Goal: Navigation & Orientation: Understand site structure

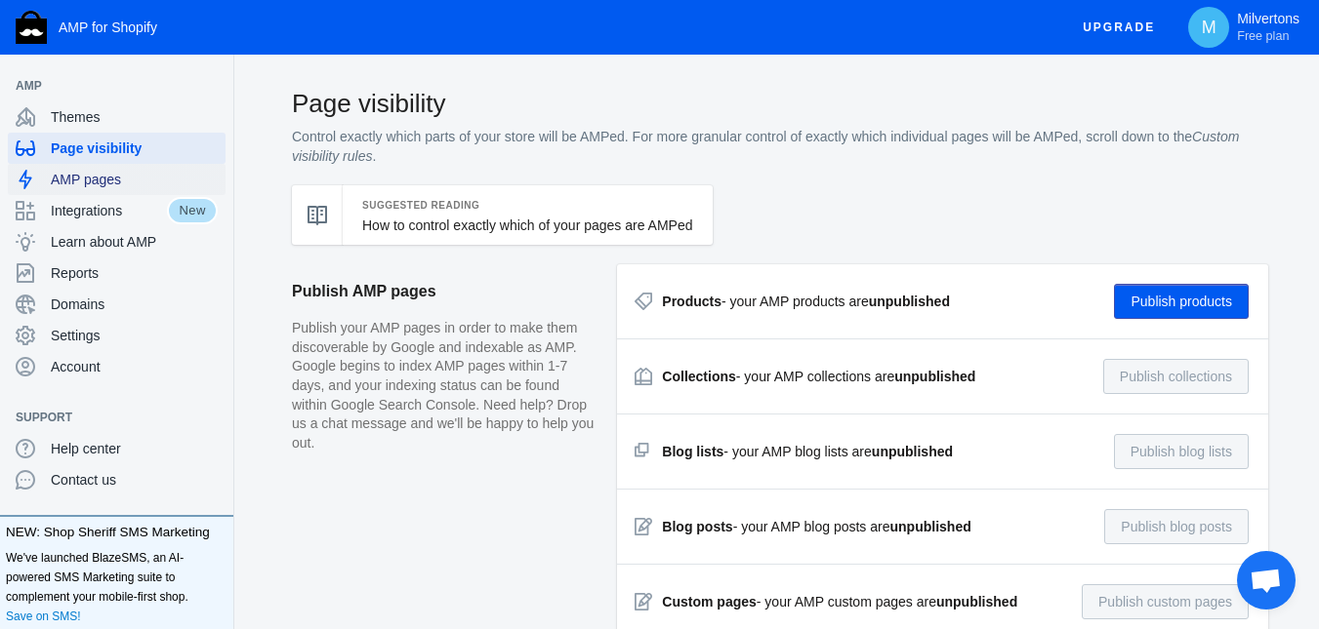
click at [85, 177] on span "AMP pages" at bounding box center [134, 180] width 167 height 20
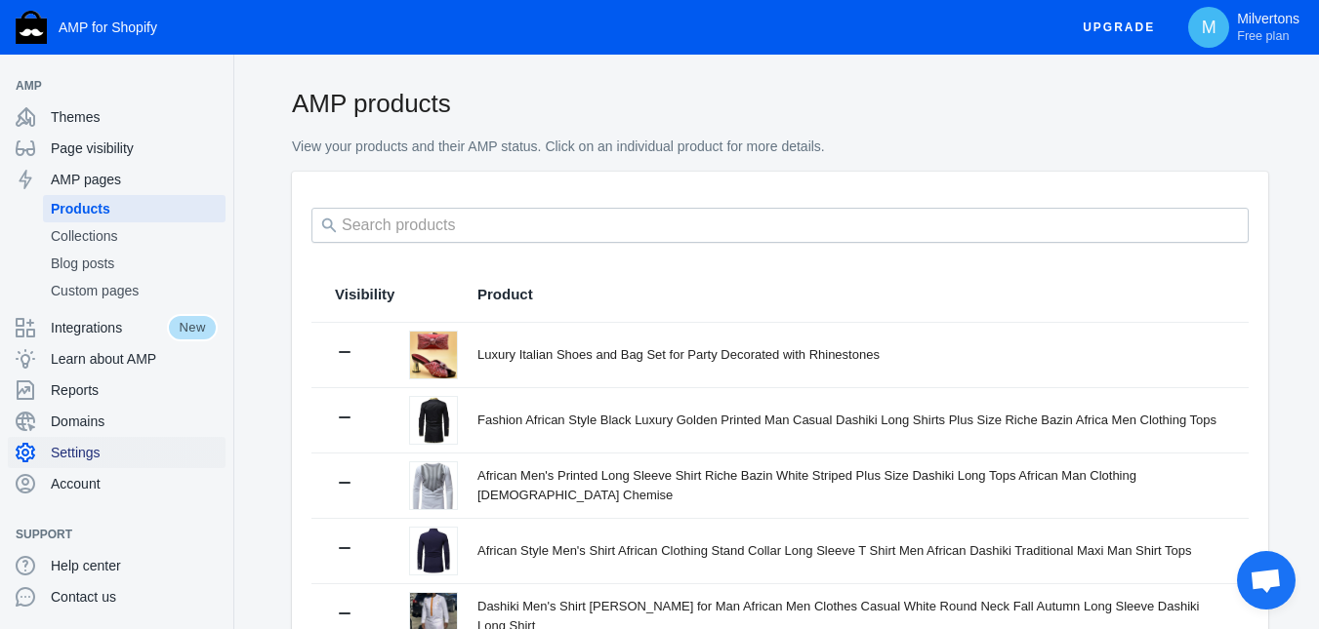
click at [80, 455] on span "Settings" at bounding box center [134, 453] width 167 height 20
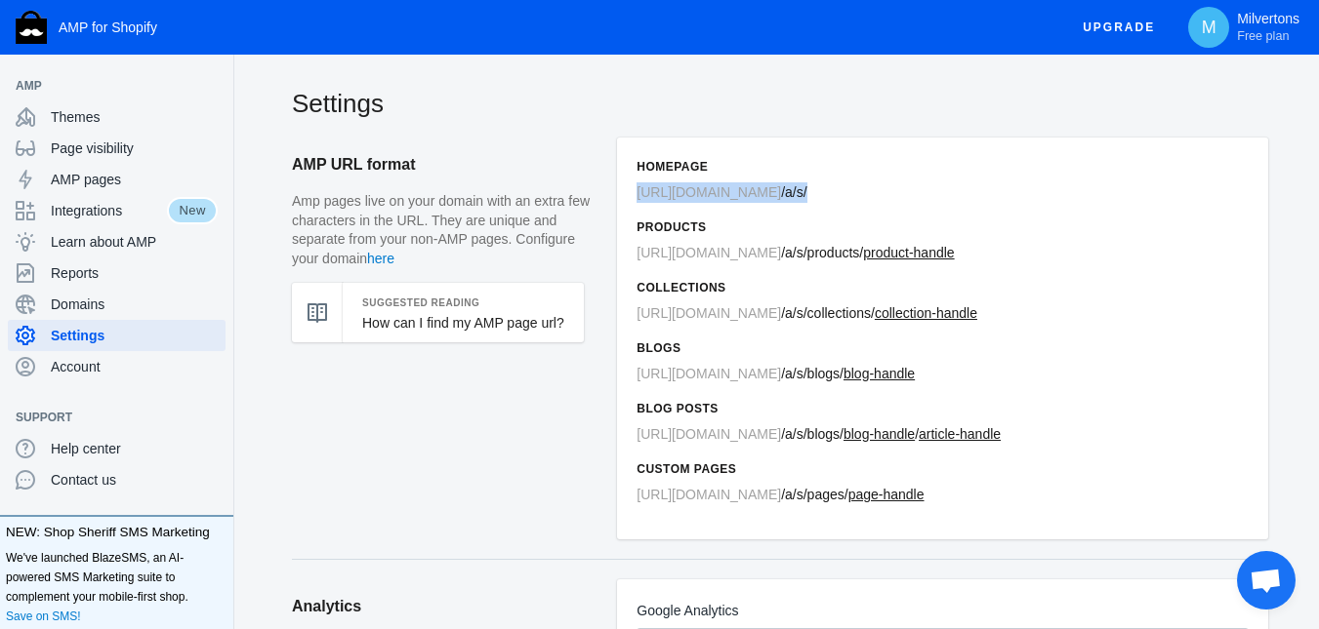
drag, startPoint x: 638, startPoint y: 192, endPoint x: 816, endPoint y: 191, distance: 177.6
click at [816, 191] on p "https://milvertons.com / a/s/" at bounding box center [942, 193] width 612 height 20
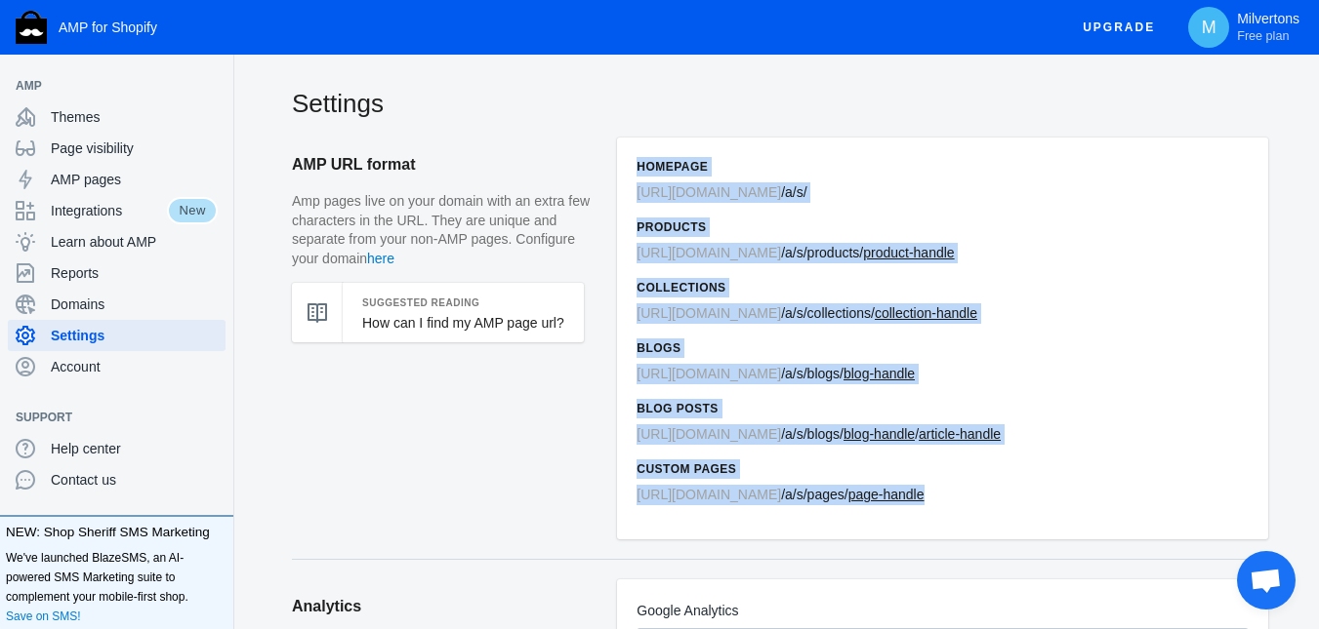
drag, startPoint x: 637, startPoint y: 165, endPoint x: 958, endPoint y: 490, distance: 456.9
click at [958, 490] on div "Homepage https://milvertons.com / a/s/ Products https://milvertons.com / a/s /p…" at bounding box center [942, 339] width 651 height 402
copy div "Homepage https://milvertons.com / a/s/ Products https://milvertons.com / a/s /p…"
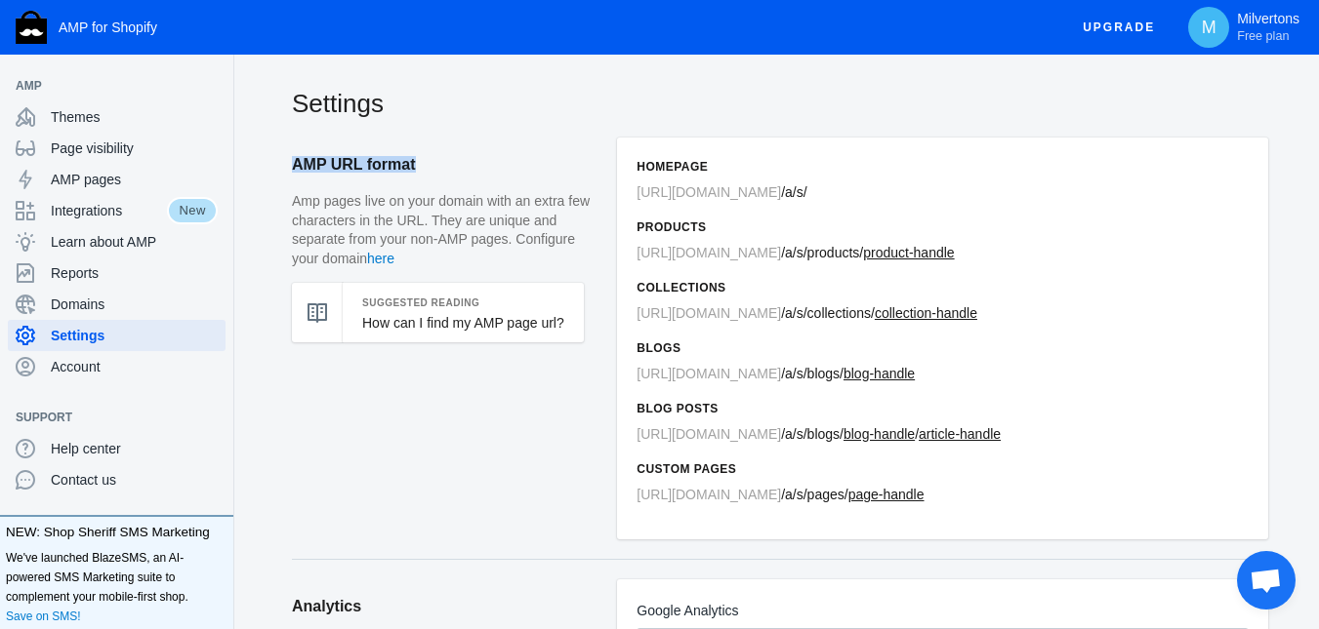
drag, startPoint x: 294, startPoint y: 170, endPoint x: 411, endPoint y: 173, distance: 117.2
click at [411, 173] on h2 "AMP URL format" at bounding box center [444, 165] width 305 height 55
copy h2 "AMP URL format"
click at [94, 112] on span "Themes" at bounding box center [134, 117] width 167 height 20
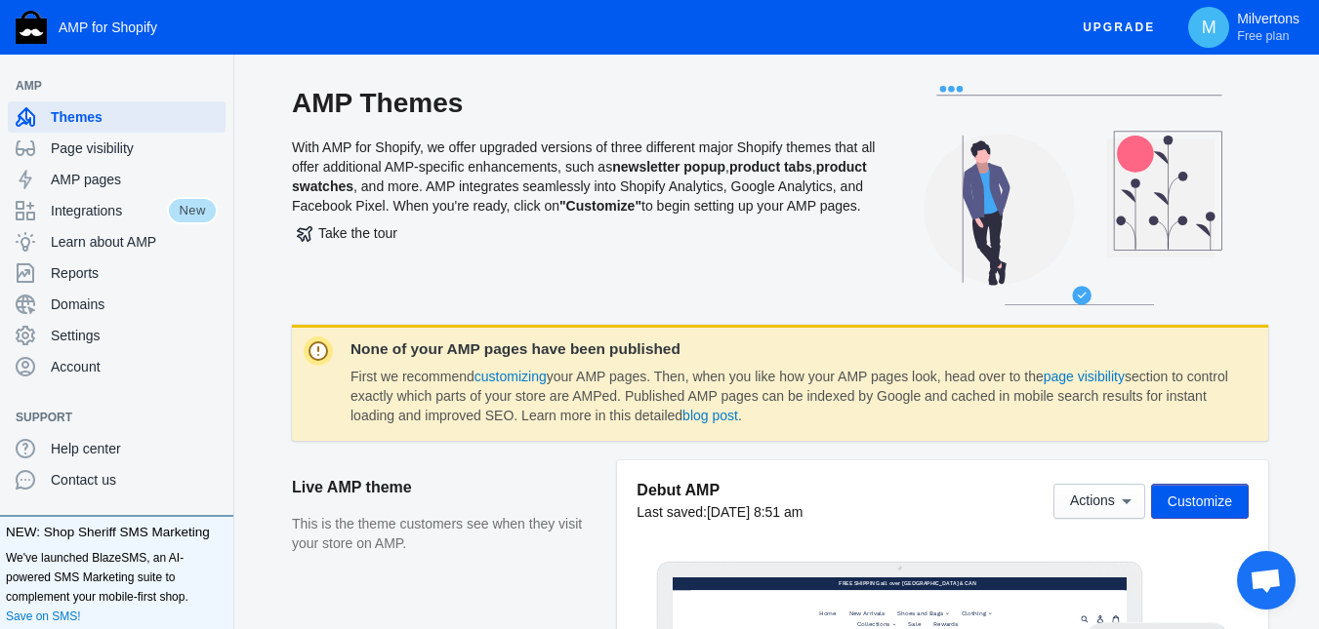
click at [94, 149] on span "Page visibility" at bounding box center [134, 149] width 167 height 20
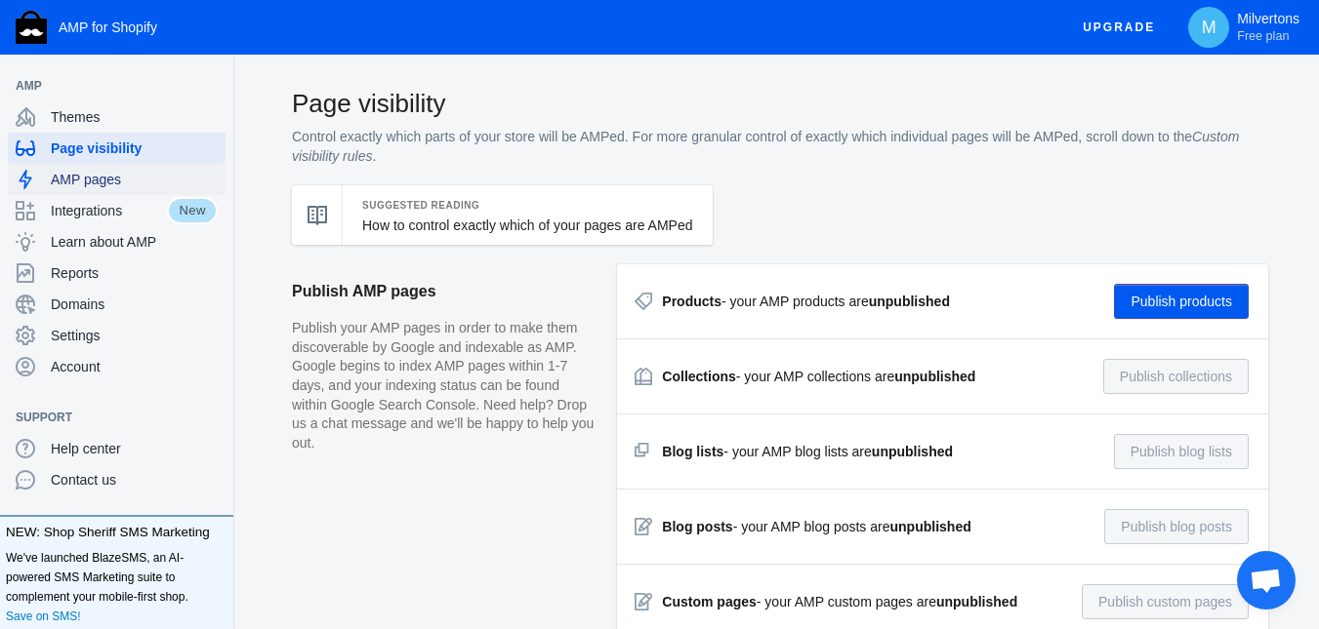
click at [102, 180] on span "AMP pages" at bounding box center [134, 180] width 167 height 20
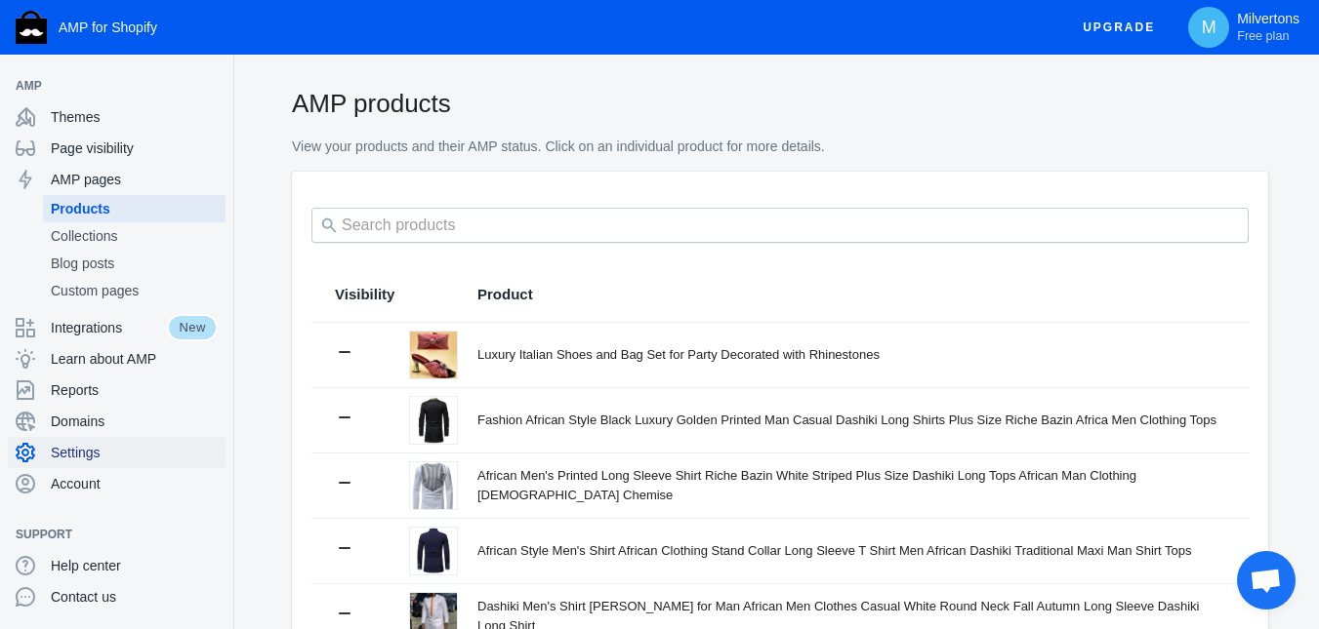
click at [84, 446] on span "Settings" at bounding box center [134, 453] width 167 height 20
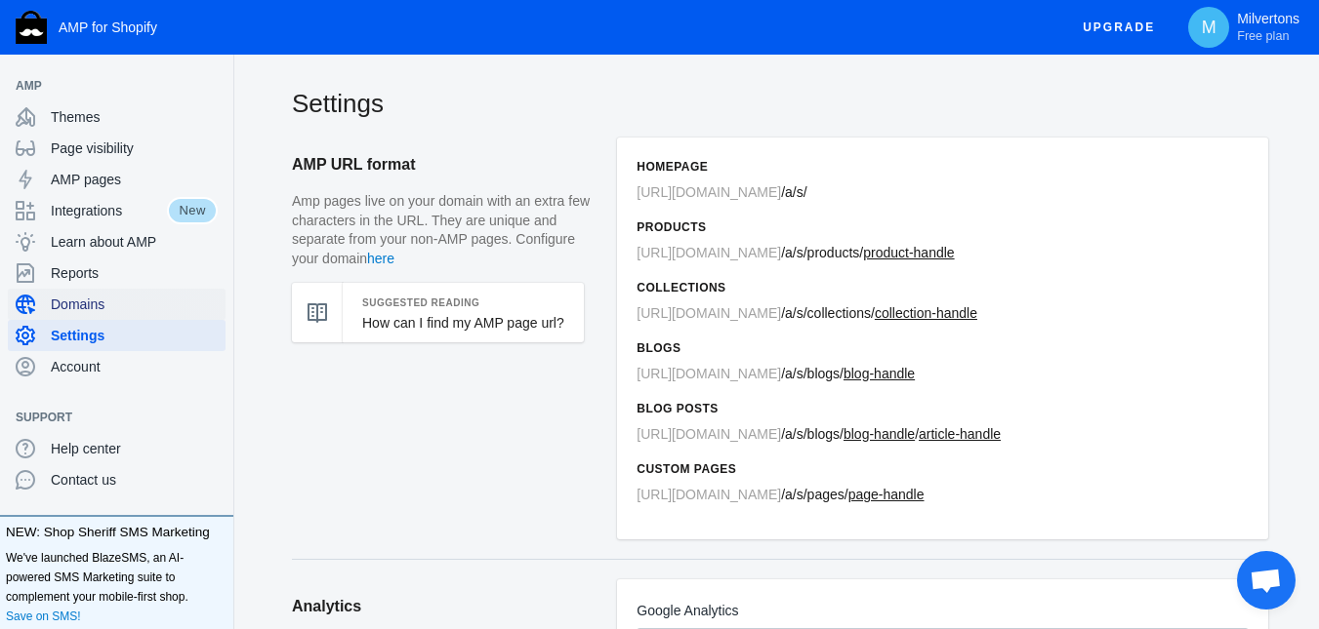
click at [93, 304] on span "Domains" at bounding box center [134, 305] width 167 height 20
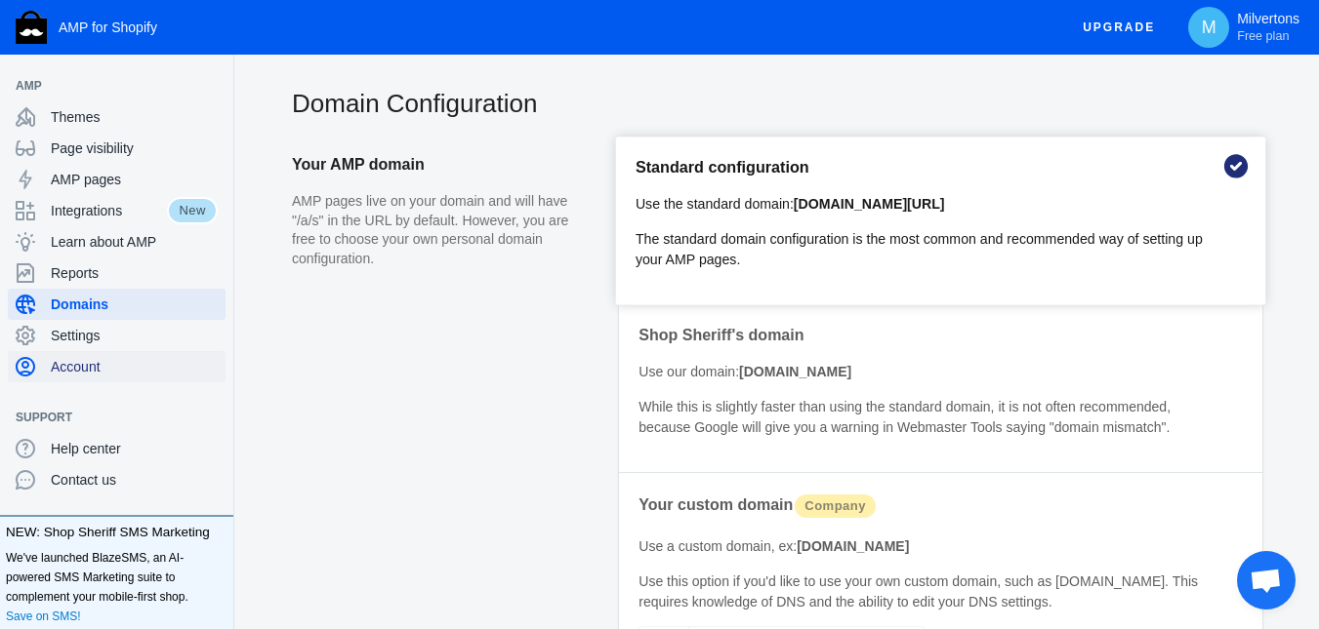
click at [72, 364] on span "Account" at bounding box center [134, 367] width 167 height 20
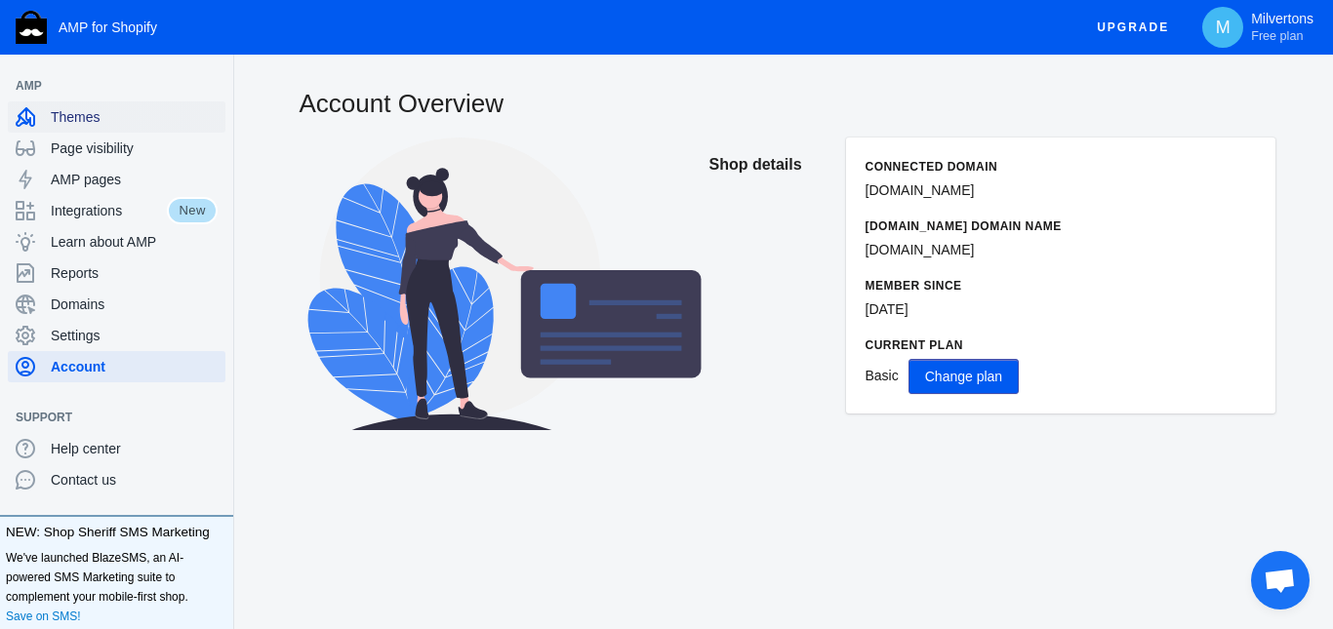
click at [83, 118] on span "Themes" at bounding box center [134, 117] width 167 height 20
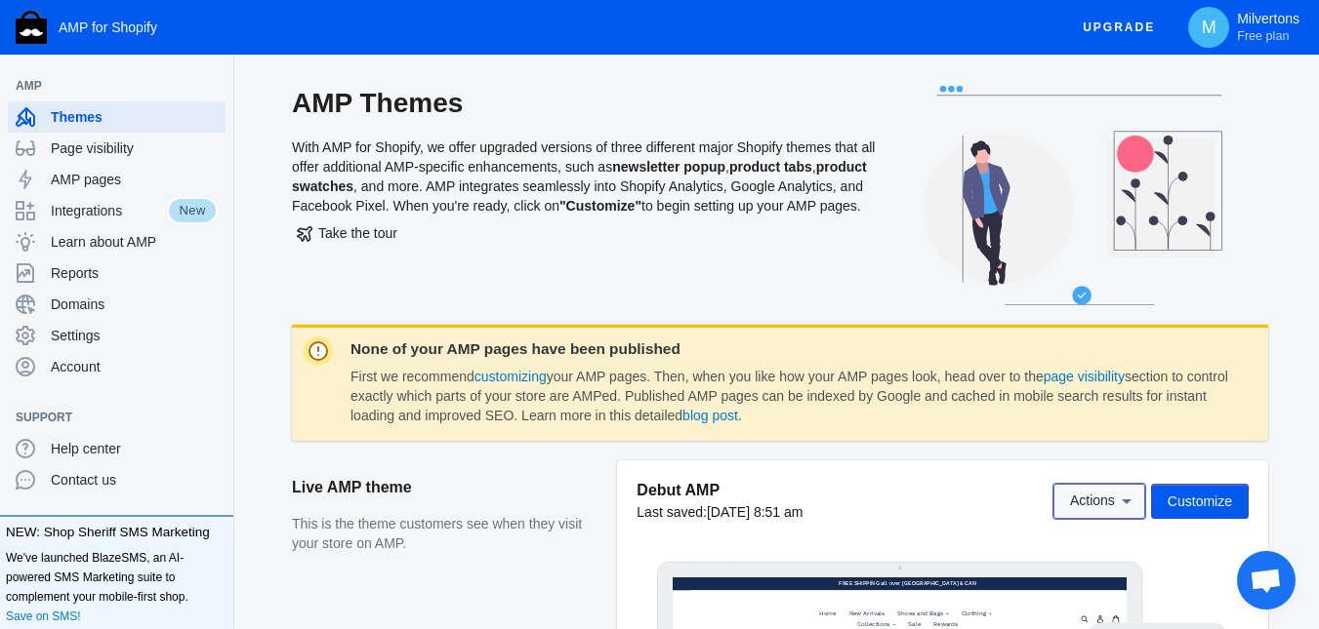
click at [1126, 504] on icon at bounding box center [1126, 502] width 10 height 5
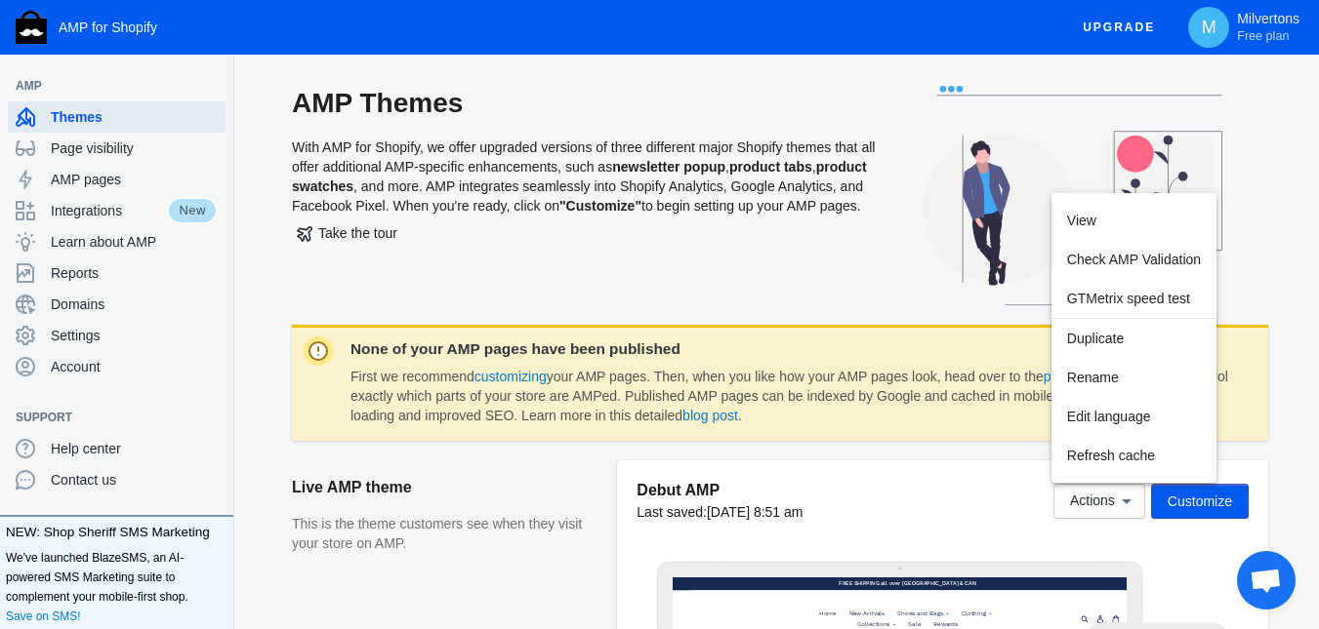
click at [255, 393] on div at bounding box center [659, 314] width 1319 height 629
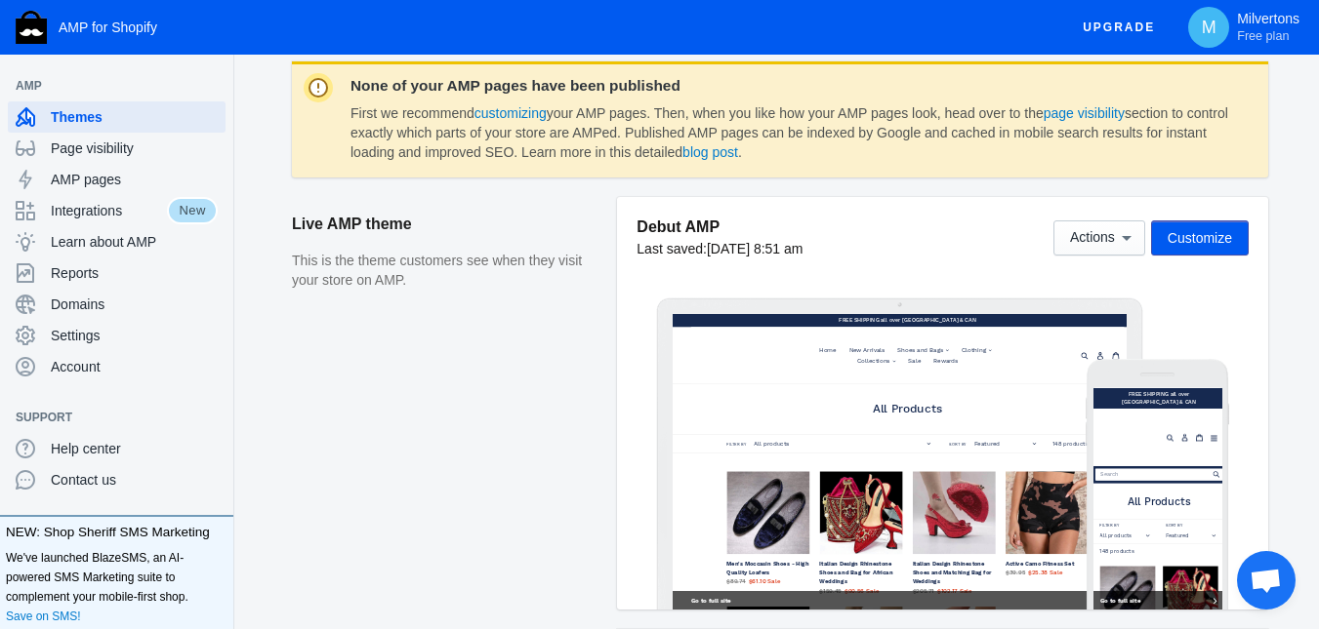
scroll to position [272, 0]
